Goal: Task Accomplishment & Management: Use online tool/utility

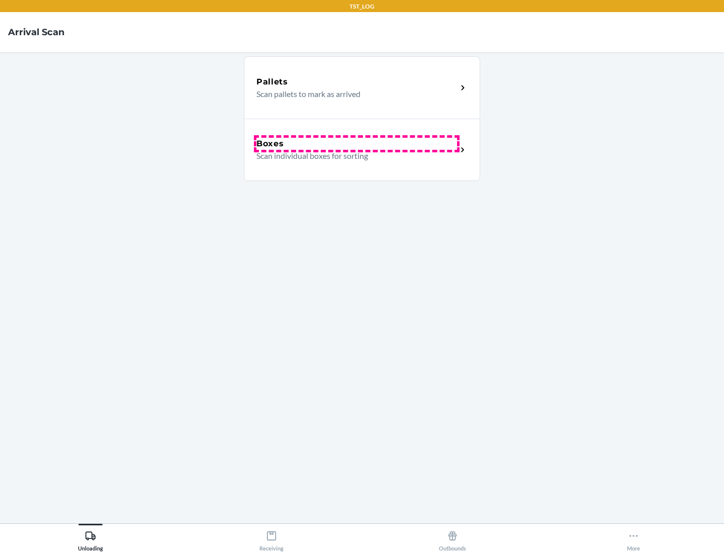
click at [357, 144] on div "Boxes" at bounding box center [357, 144] width 201 height 12
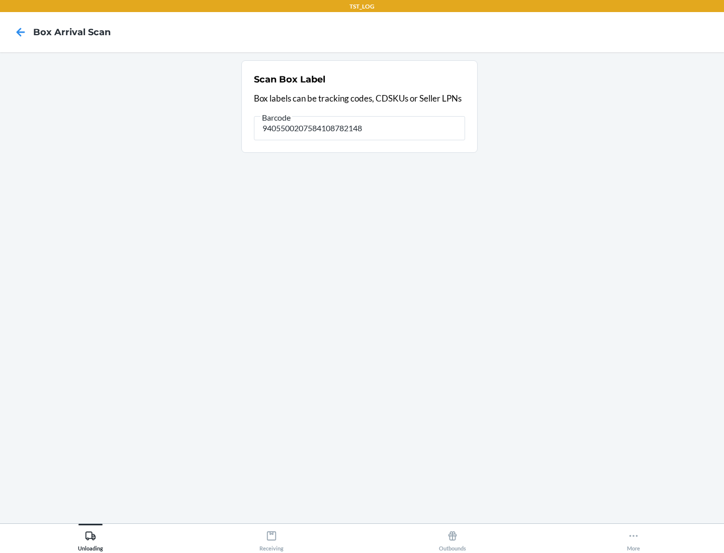
type input "9405500207584108782148"
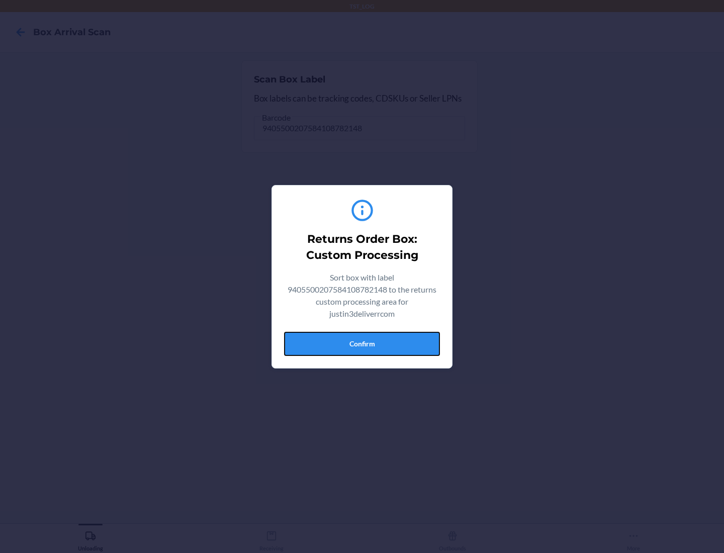
click at [362, 344] on button "Confirm" at bounding box center [362, 344] width 156 height 24
